Goal: Task Accomplishment & Management: Use online tool/utility

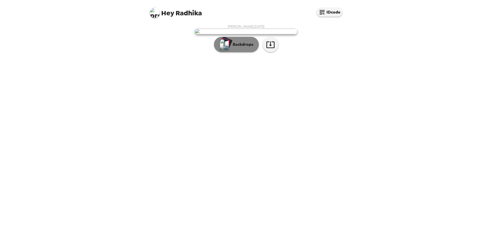
click at [245, 52] on button "Backdrops" at bounding box center [236, 44] width 45 height 15
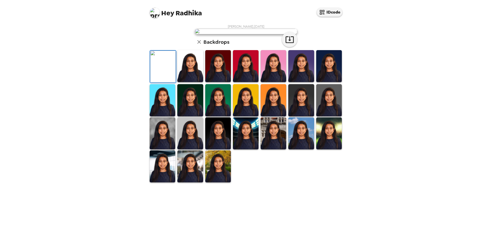
click at [195, 183] on img at bounding box center [190, 167] width 26 height 32
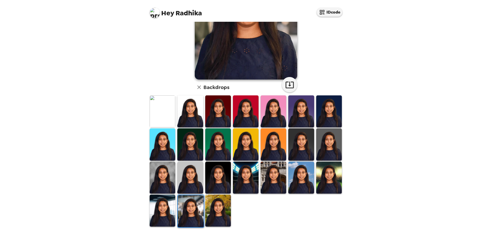
scroll to position [77, 0]
click at [316, 104] on img at bounding box center [329, 111] width 26 height 32
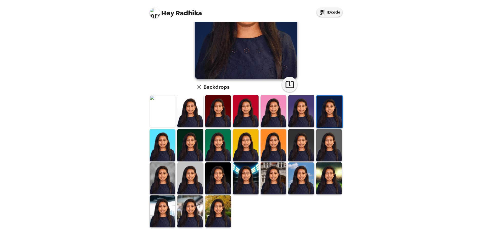
click at [293, 134] on img at bounding box center [301, 145] width 26 height 32
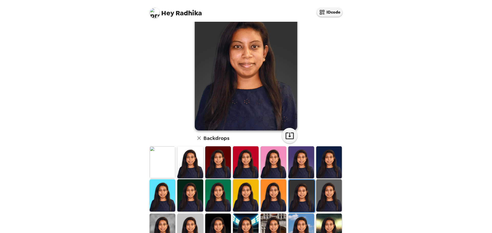
scroll to position [0, 0]
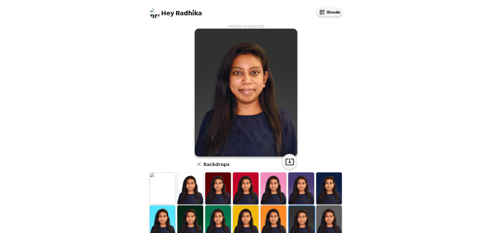
click at [165, 183] on img at bounding box center [163, 189] width 26 height 32
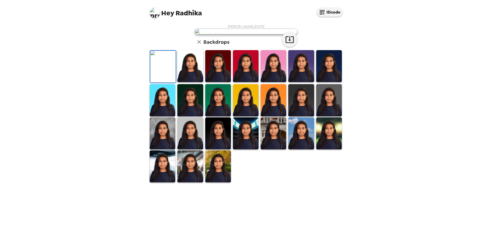
scroll to position [77, 0]
click at [188, 183] on img at bounding box center [190, 167] width 26 height 32
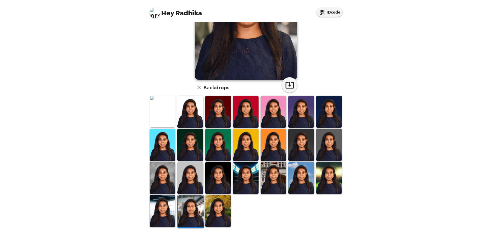
scroll to position [0, 0]
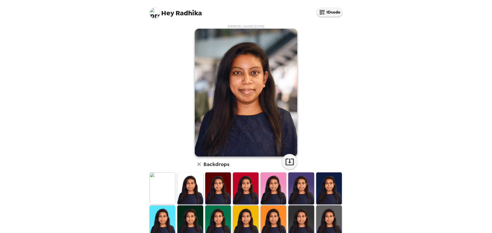
click at [304, 221] on img at bounding box center [301, 222] width 26 height 32
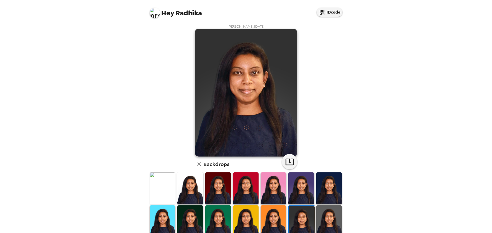
scroll to position [77, 0]
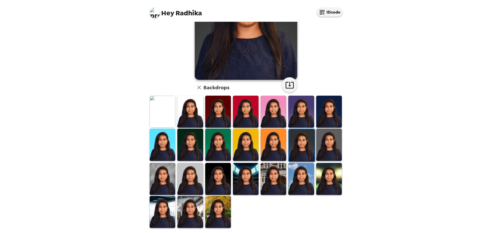
click at [325, 172] on img at bounding box center [329, 179] width 26 height 32
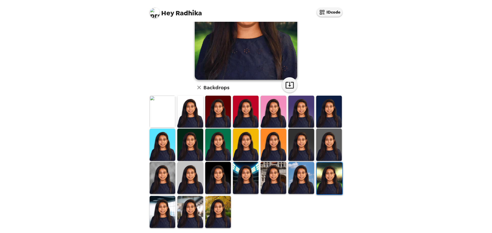
click at [195, 209] on img at bounding box center [190, 212] width 26 height 32
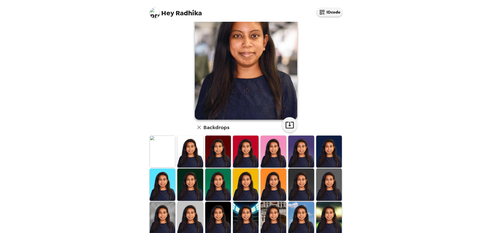
scroll to position [0, 0]
